Goal: Connect with others: Connect with others

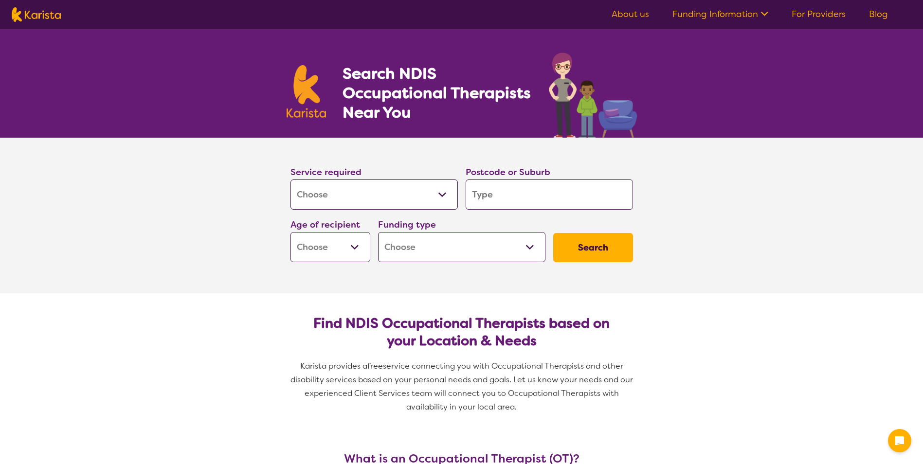
select select "[MEDICAL_DATA]"
click at [486, 195] on input "search" at bounding box center [549, 195] width 167 height 30
type input "3"
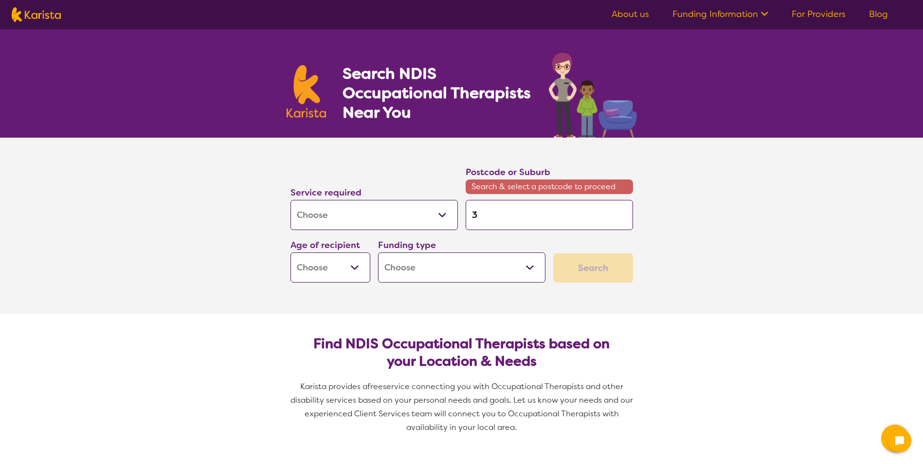
type input "37"
type input "375"
type input "3754"
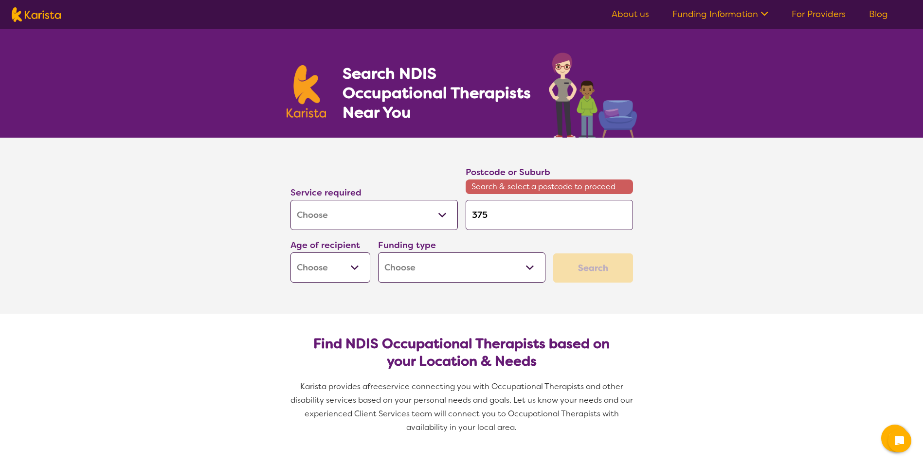
type input "3754"
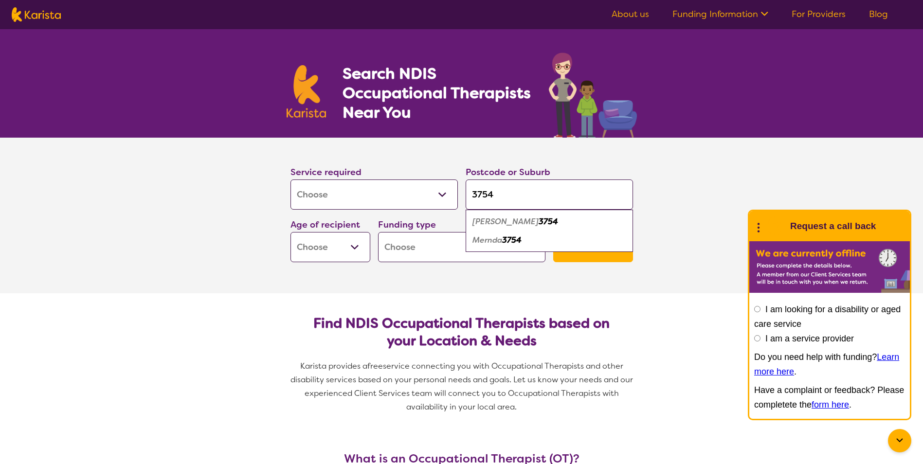
type input "3754"
click at [489, 241] on em "Mernda" at bounding box center [487, 240] width 30 height 10
click at [346, 244] on select "Early Childhood - 0 to 9 Child - 10 to 11 Adolescent - 12 to 17 Adult - 18 to 6…" at bounding box center [330, 247] width 80 height 30
select select "AD"
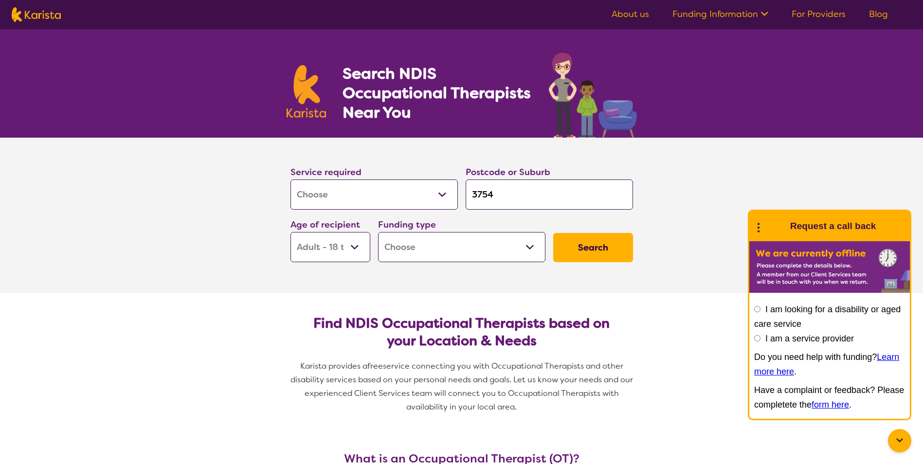
click at [290, 232] on select "Early Childhood - 0 to 9 Child - 10 to 11 Adolescent - 12 to 17 Adult - 18 to 6…" at bounding box center [330, 247] width 80 height 30
select select "AD"
click at [394, 246] on select "Home Care Package (HCP) National Disability Insurance Scheme (NDIS) I don't know" at bounding box center [461, 247] width 167 height 30
select select "NDIS"
click at [378, 232] on select "Home Care Package (HCP) National Disability Insurance Scheme (NDIS) I don't know" at bounding box center [461, 247] width 167 height 30
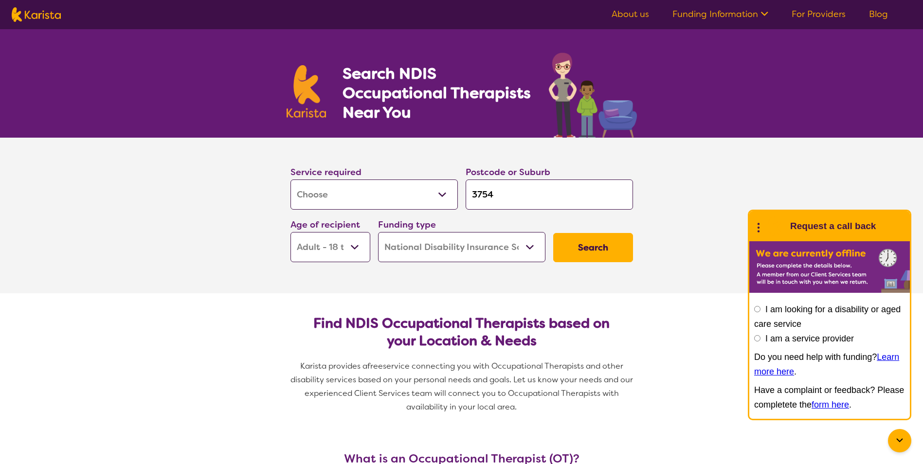
select select "NDIS"
click at [575, 241] on button "Search" at bounding box center [593, 247] width 80 height 29
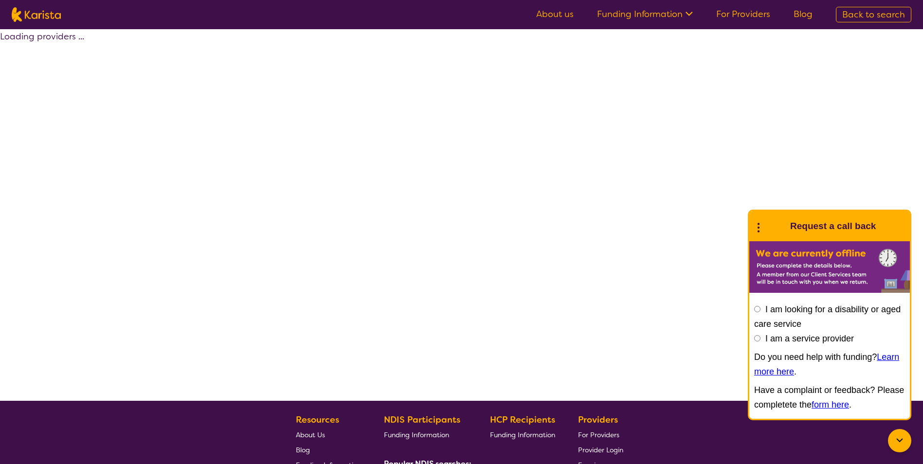
select select "by_score"
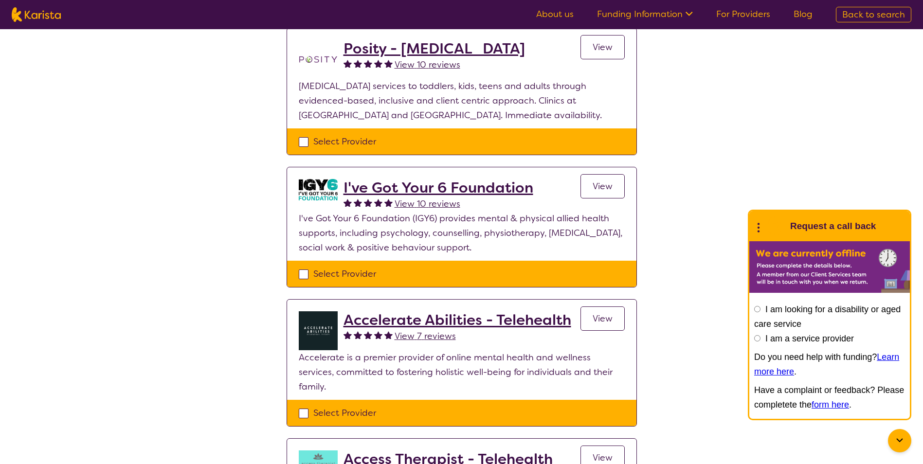
scroll to position [97, 0]
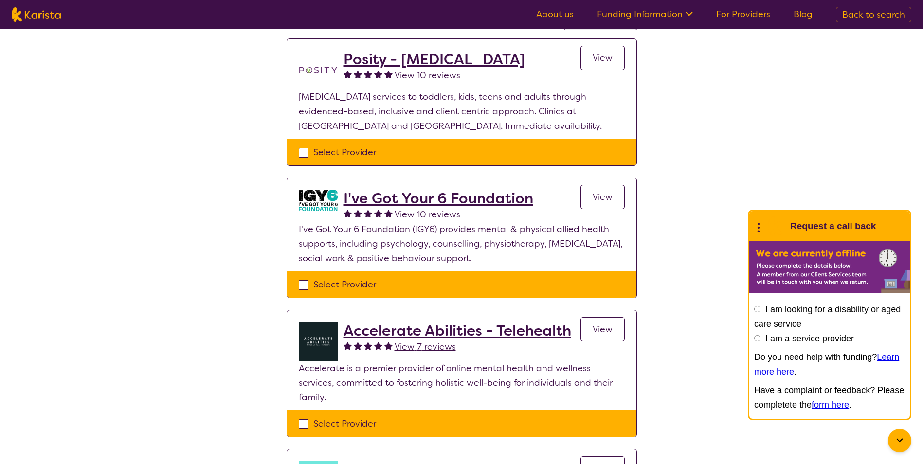
click at [440, 199] on h2 "I've Got Your 6 Foundation" at bounding box center [438, 199] width 190 height 18
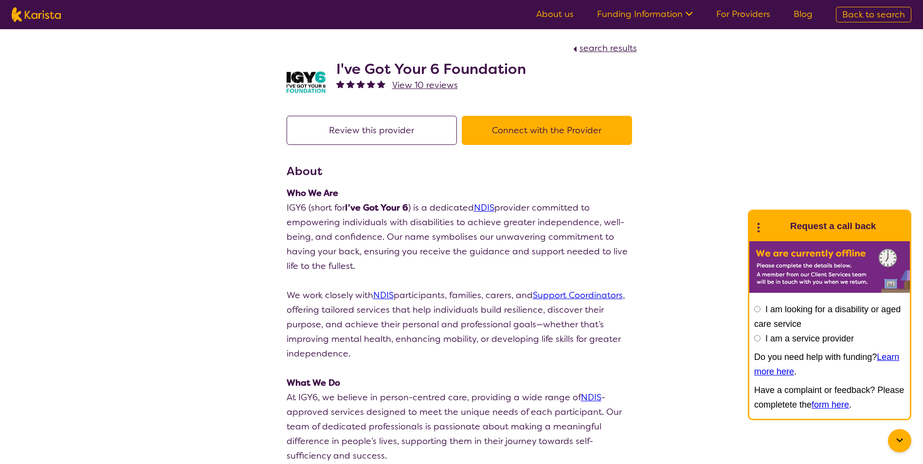
click at [531, 139] on button "Connect with the Provider" at bounding box center [547, 130] width 170 height 29
